Goal: Information Seeking & Learning: Learn about a topic

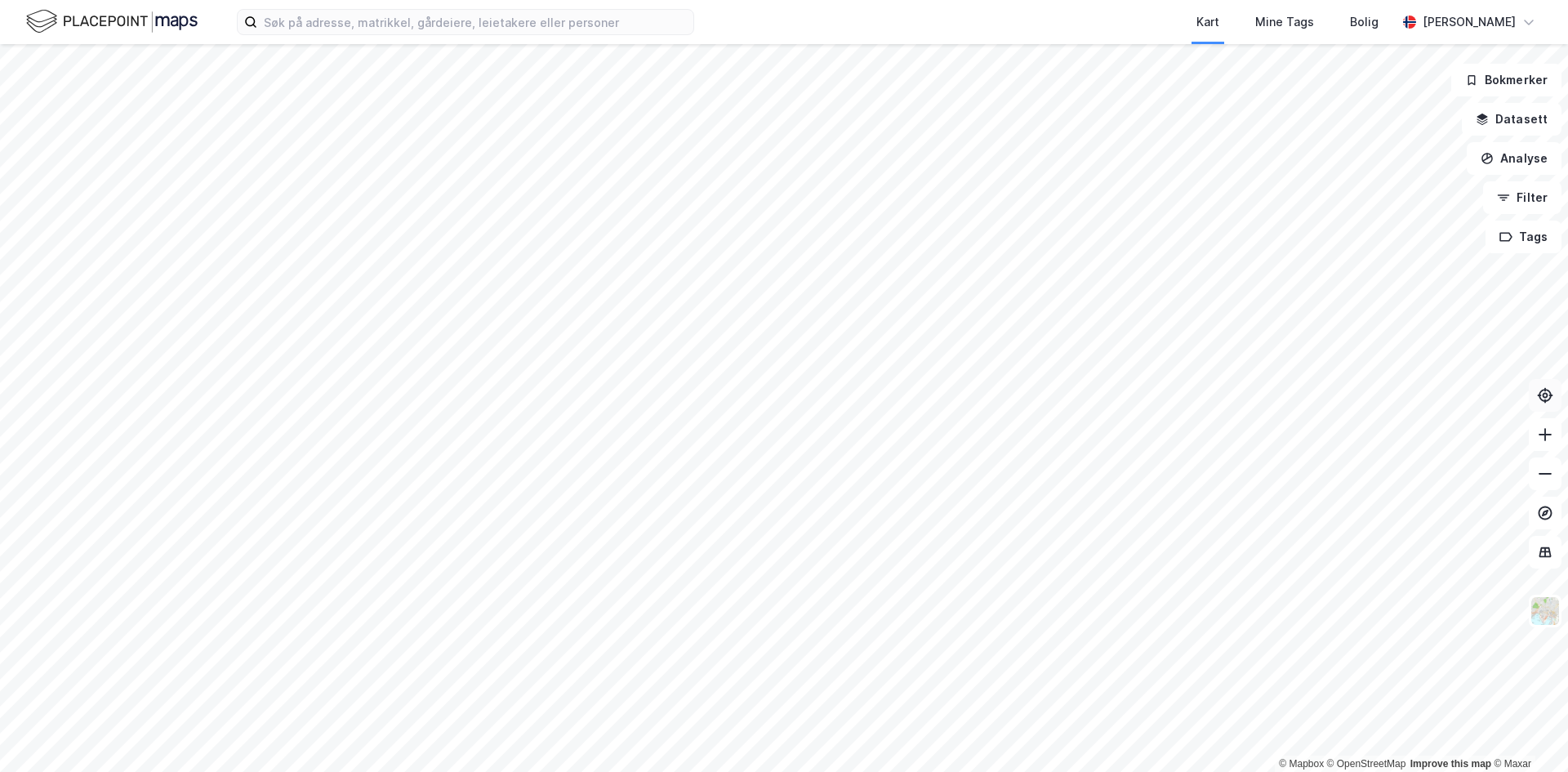
click at [1544, 399] on icon at bounding box center [1545, 395] width 16 height 16
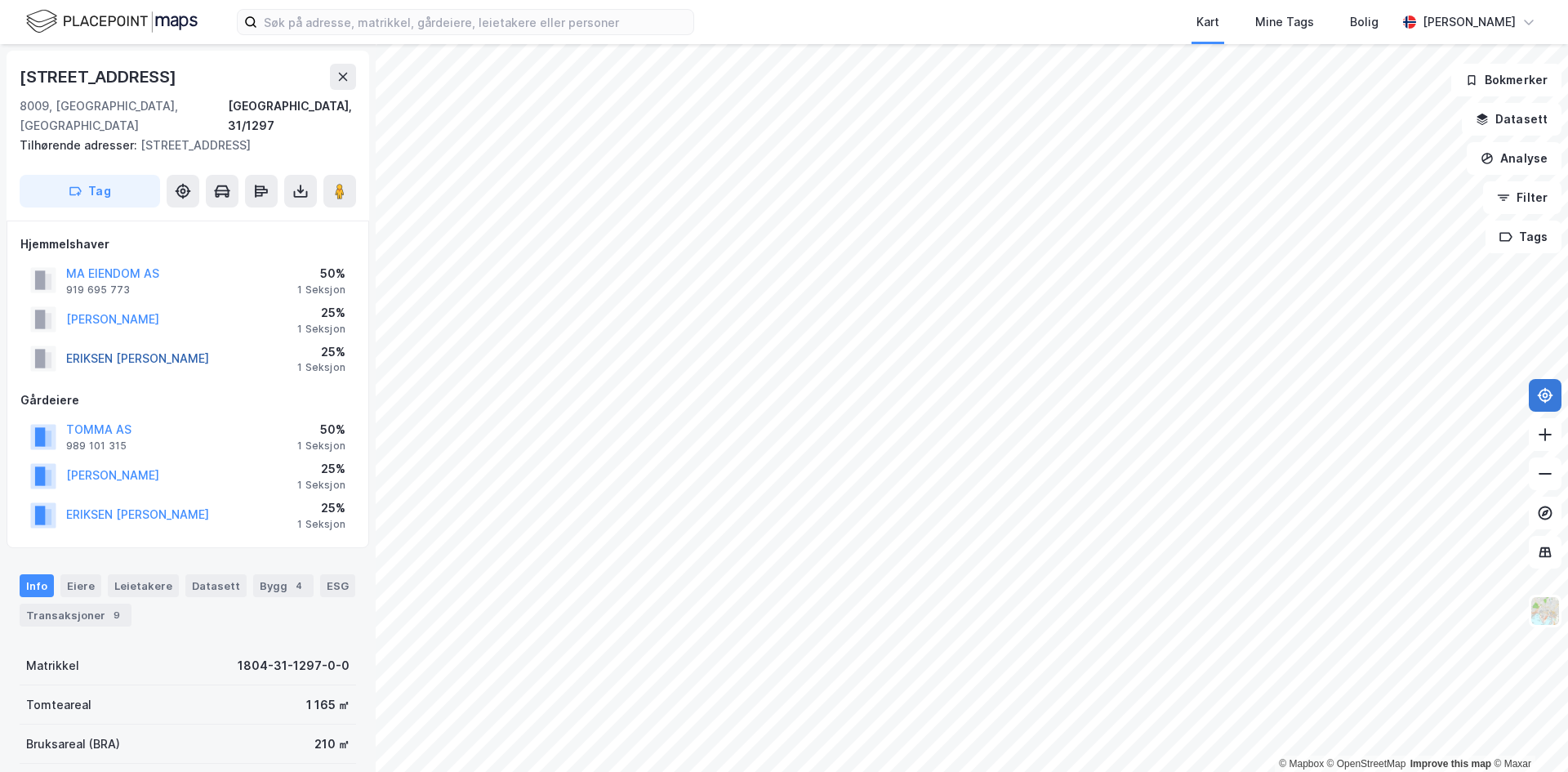
click at [0, 0] on button "ERIKSEN [PERSON_NAME]" at bounding box center [0, 0] width 0 height 0
